Goal: Find specific page/section: Find specific page/section

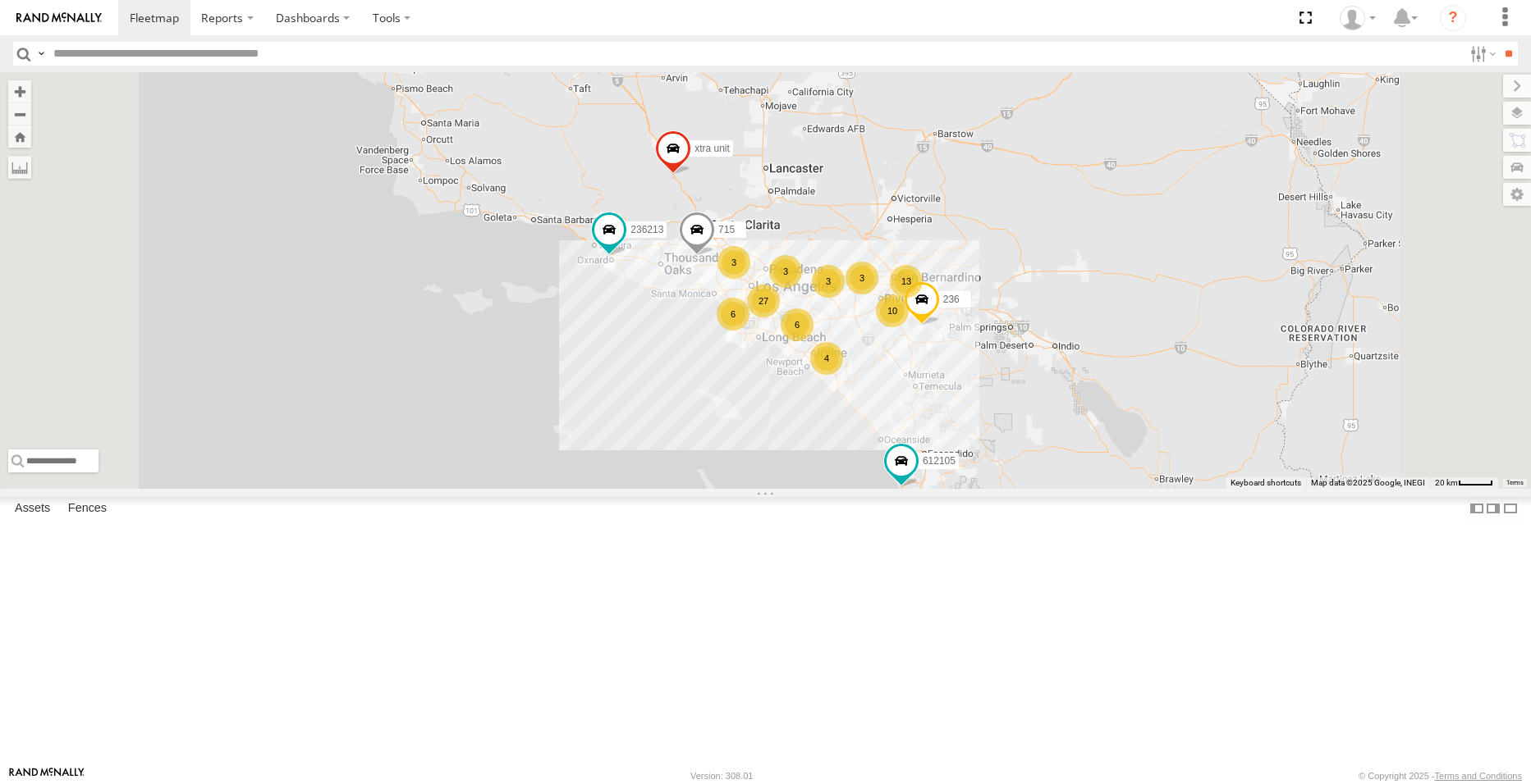
click at [106, 56] on input "text" at bounding box center [755, 54] width 1416 height 23
type input "****"
click at [1499, 42] on input "**" at bounding box center [1508, 54] width 19 height 23
